Goal: Task Accomplishment & Management: Complete application form

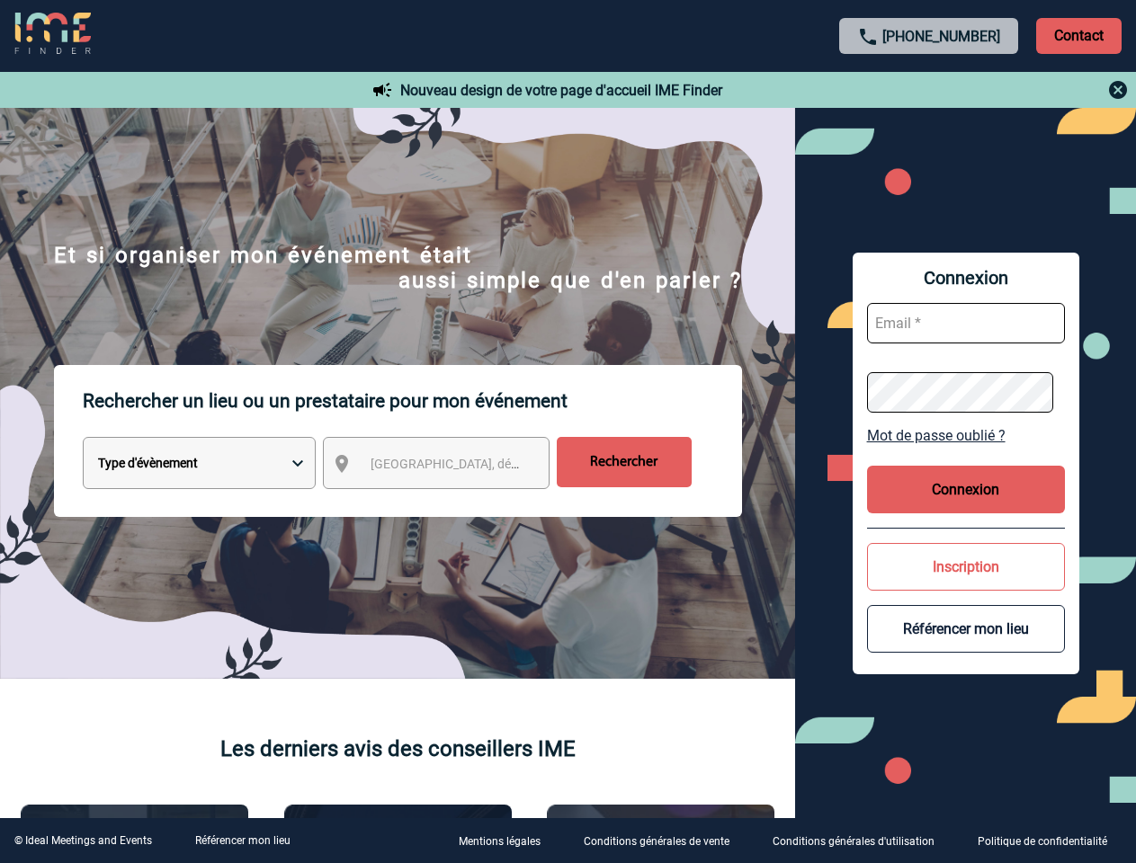
click at [567, 432] on p "Rechercher un lieu ou un prestataire pour mon événement" at bounding box center [412, 401] width 659 height 72
click at [1078, 35] on p "Contact" at bounding box center [1078, 36] width 85 height 36
click at [929, 90] on div at bounding box center [929, 90] width 400 height 22
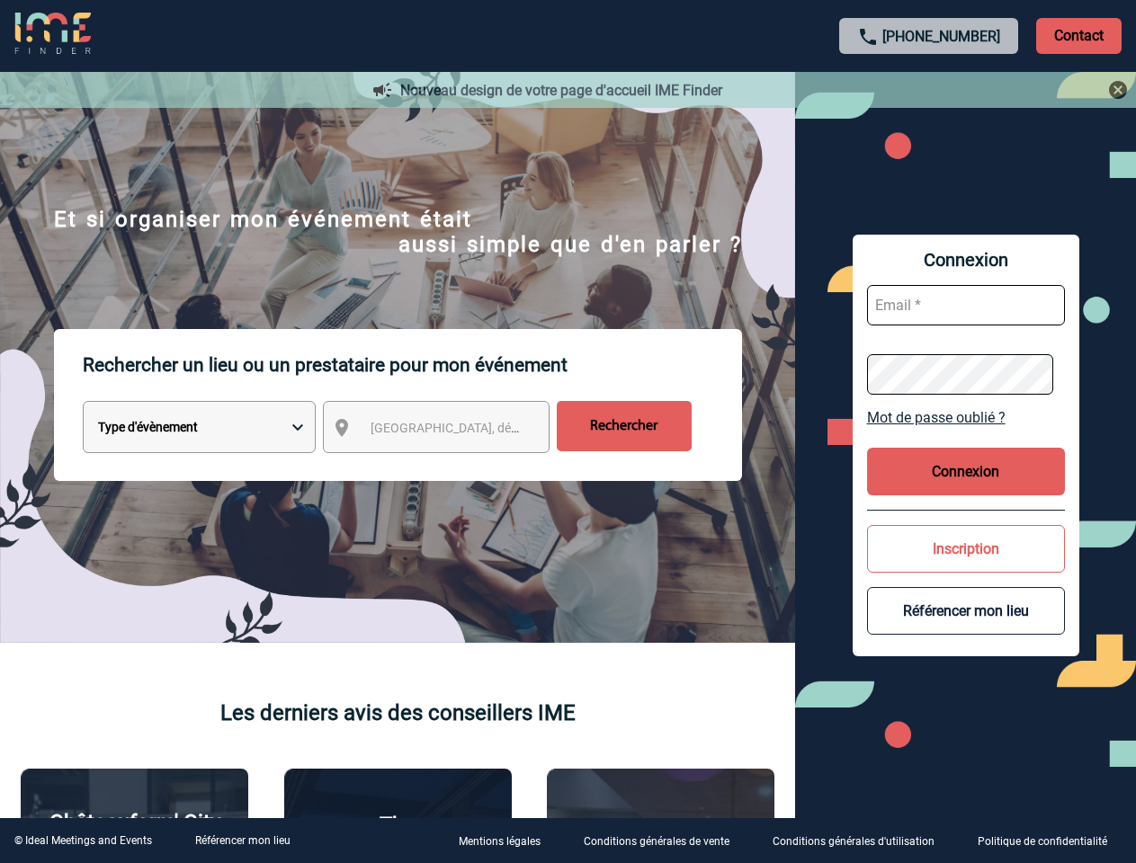
click at [452, 467] on div at bounding box center [559, 425] width 1118 height 850
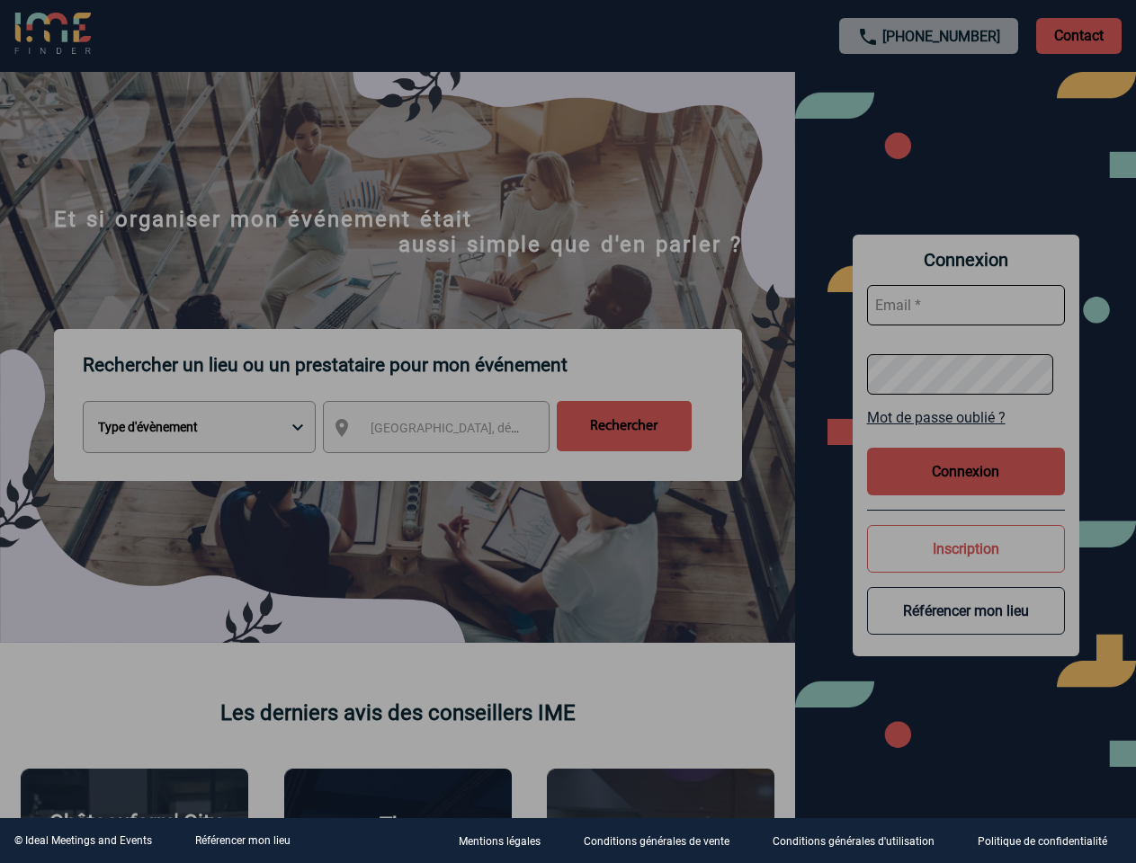
click at [966, 435] on div at bounding box center [568, 431] width 1136 height 863
click at [966, 489] on button "Connexion" at bounding box center [966, 472] width 198 height 48
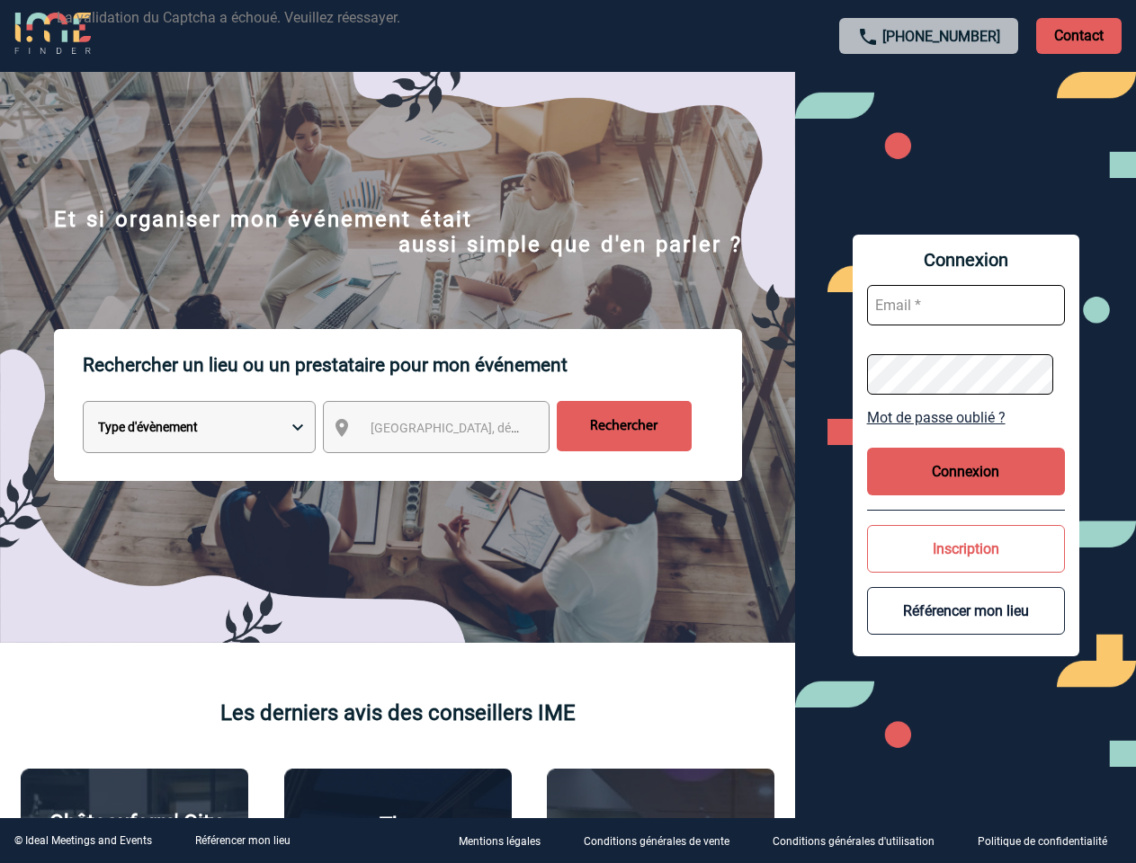
click at [966, 566] on button "Inscription" at bounding box center [966, 549] width 198 height 48
click at [966, 628] on div at bounding box center [537, 408] width 1074 height 816
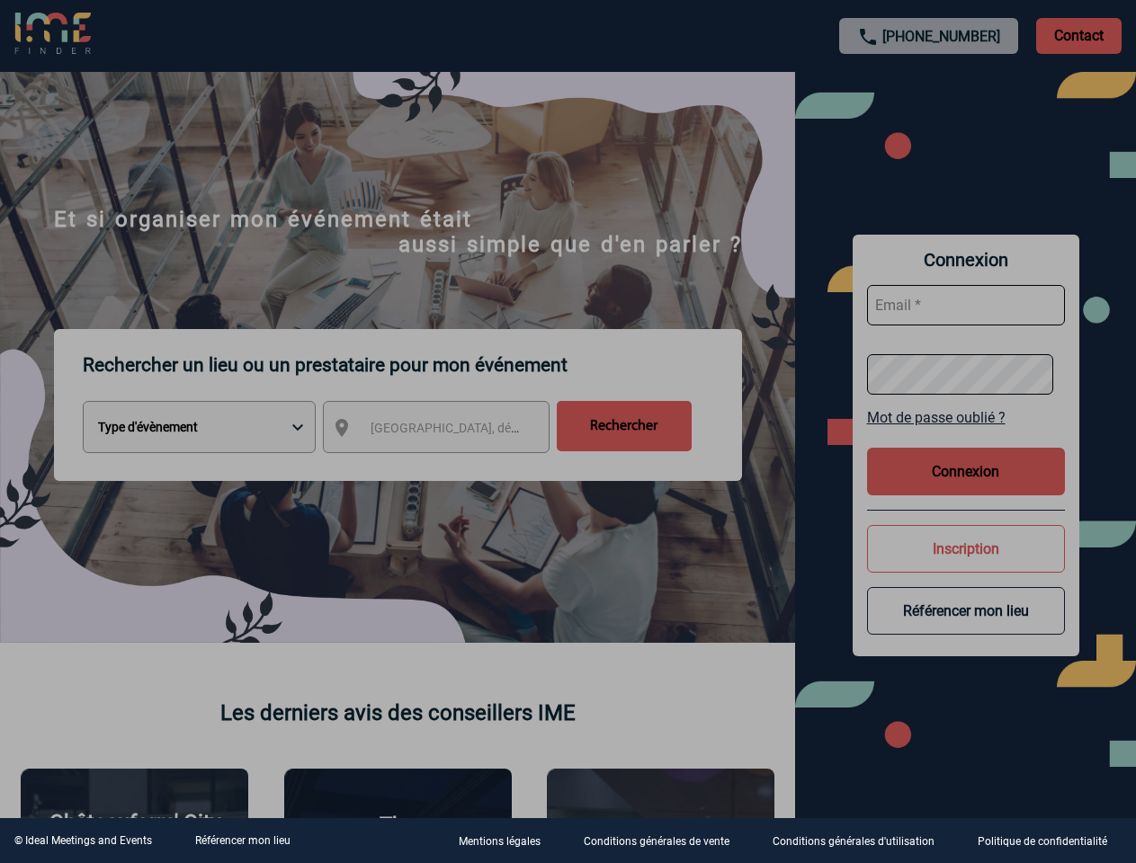
click at [242, 841] on link "Référencer mon lieu" at bounding box center [242, 840] width 95 height 13
